Goal: Find specific page/section: Find specific page/section

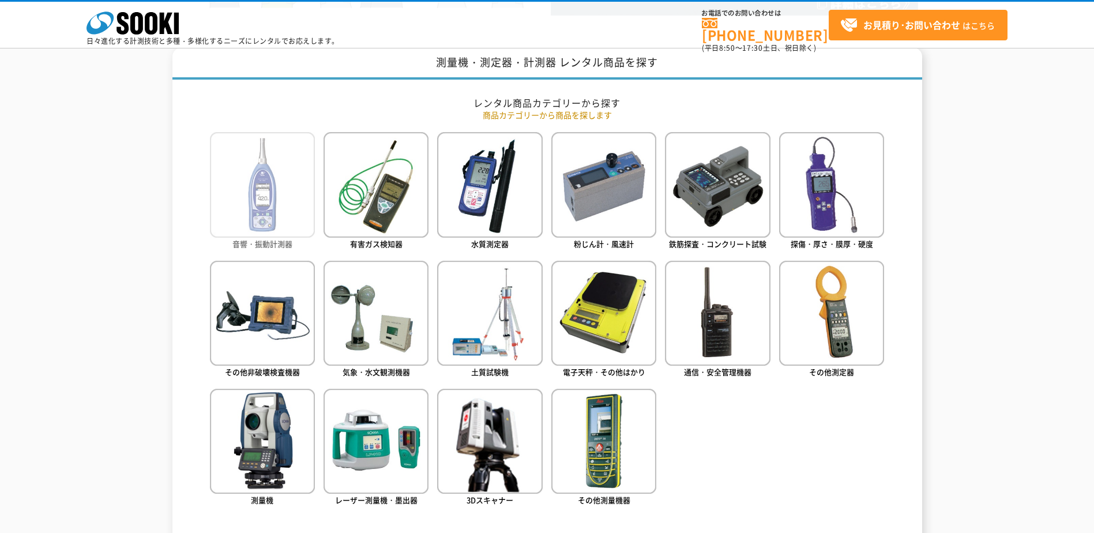
click at [299, 176] on img at bounding box center [262, 184] width 105 height 105
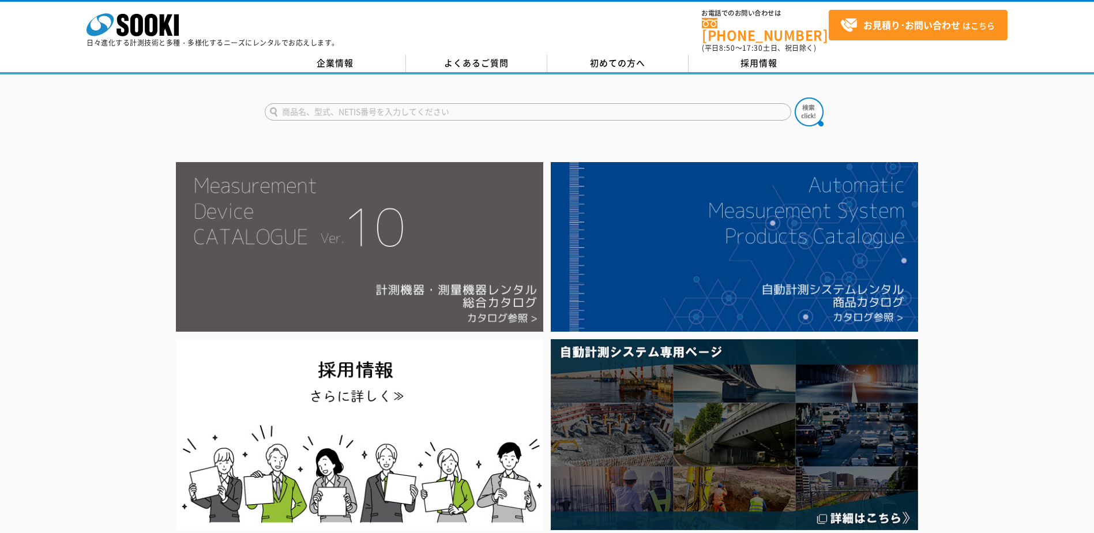
click at [337, 244] on img at bounding box center [359, 247] width 367 height 170
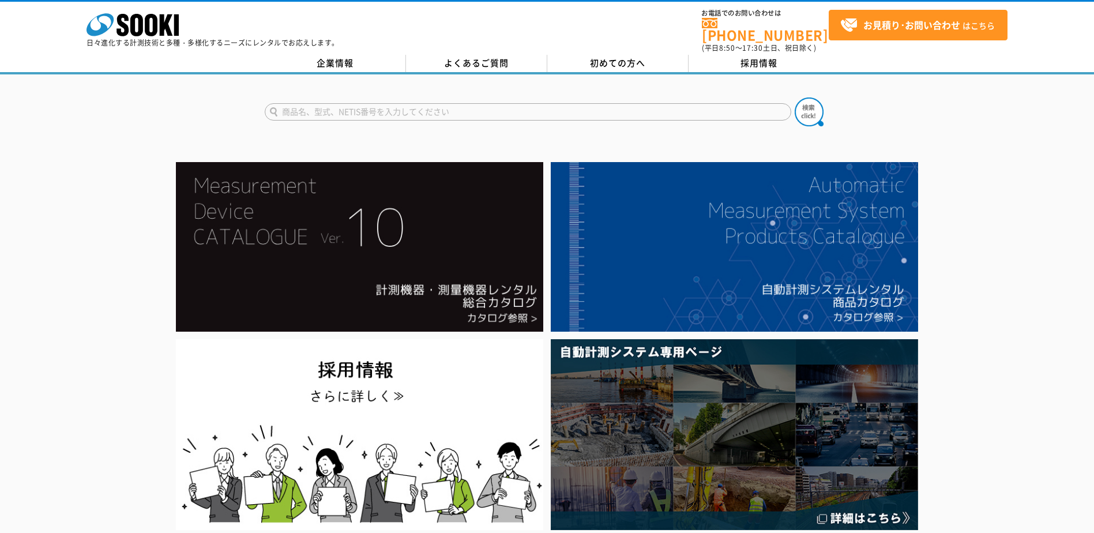
click at [1013, 316] on div at bounding box center [547, 346] width 1094 height 376
